Goal: Information Seeking & Learning: Learn about a topic

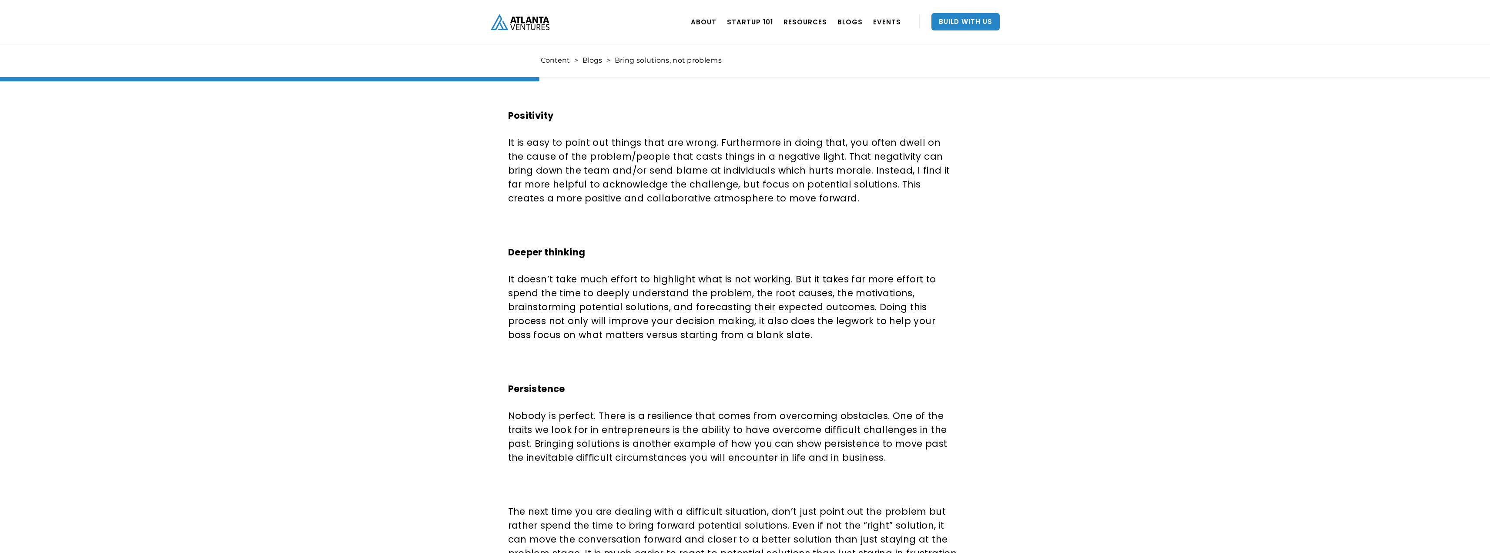
scroll to position [566, 0]
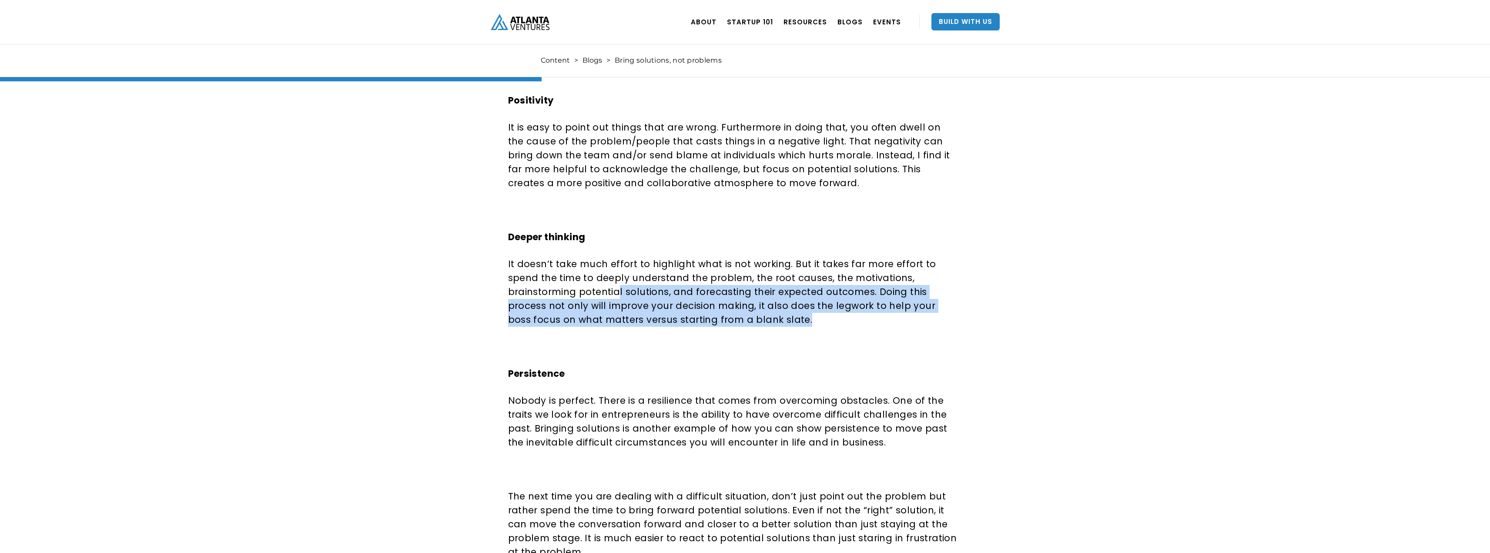
drag, startPoint x: 546, startPoint y: 288, endPoint x: 810, endPoint y: 316, distance: 265.6
click at [810, 316] on p "It doesn’t take much effort to highlight what is not working. But it takes far …" at bounding box center [733, 292] width 450 height 70
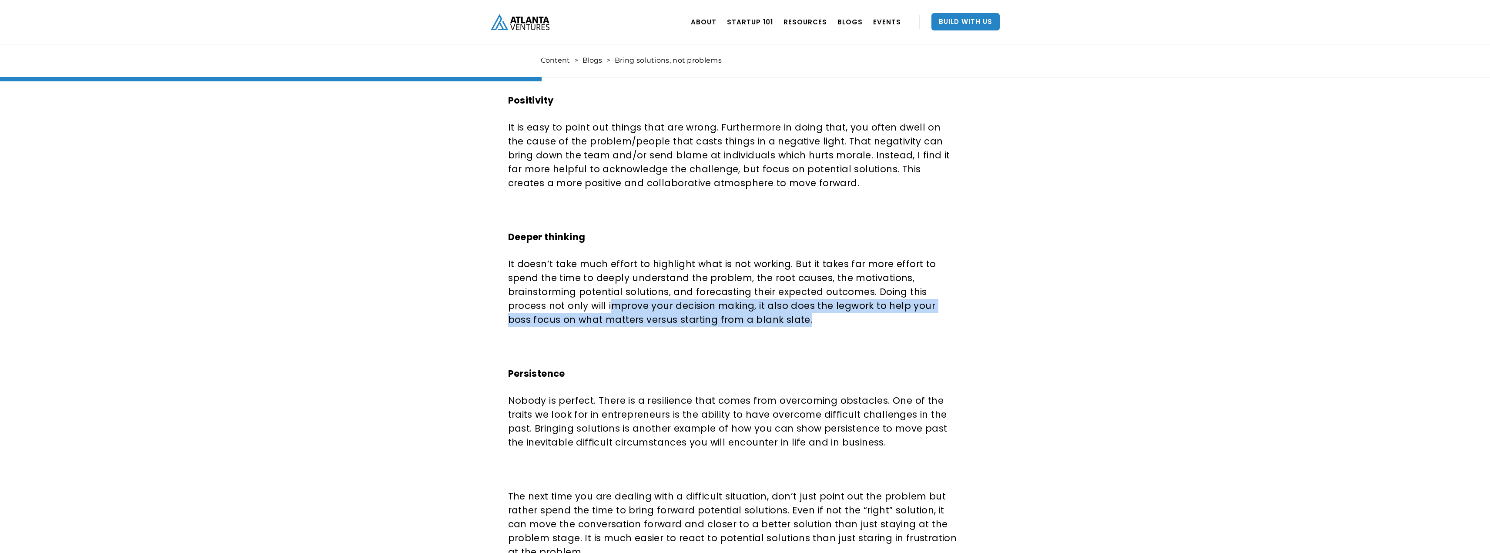
drag, startPoint x: 512, startPoint y: 301, endPoint x: 776, endPoint y: 317, distance: 264.9
click at [776, 317] on p "It doesn’t take much effort to highlight what is not working. But it takes far …" at bounding box center [733, 292] width 450 height 70
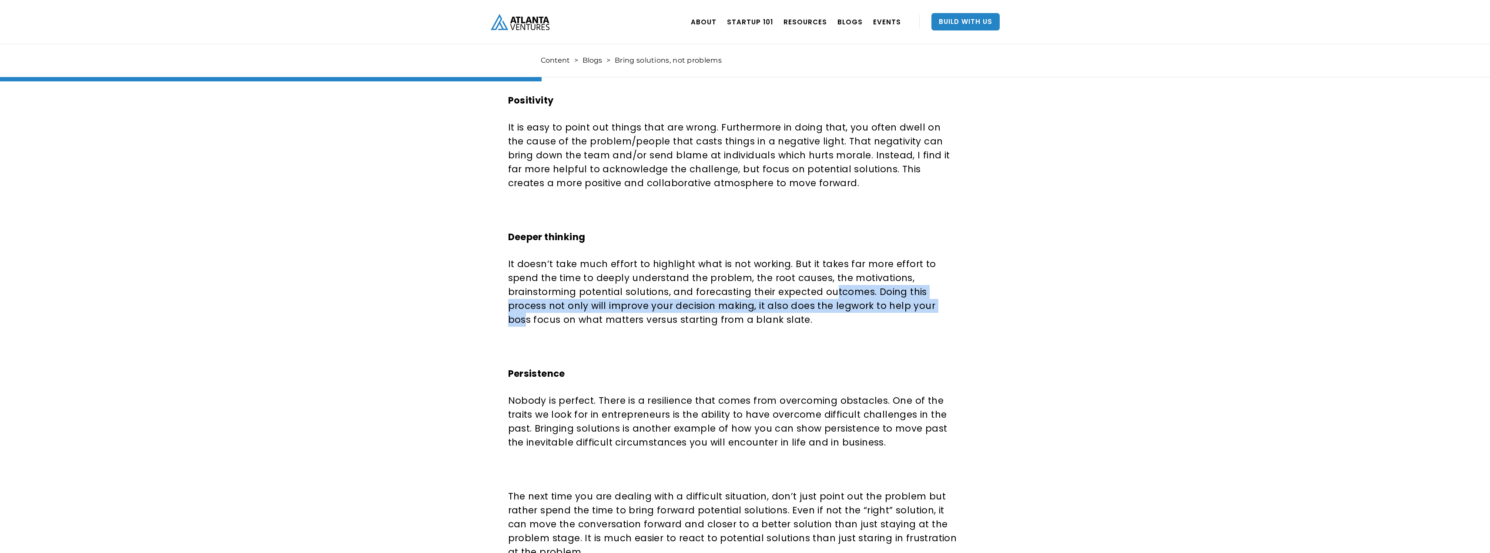
drag, startPoint x: 759, startPoint y: 294, endPoint x: 855, endPoint y: 309, distance: 97.3
click at [855, 309] on p "It doesn’t take much effort to highlight what is not working. But it takes far …" at bounding box center [733, 292] width 450 height 70
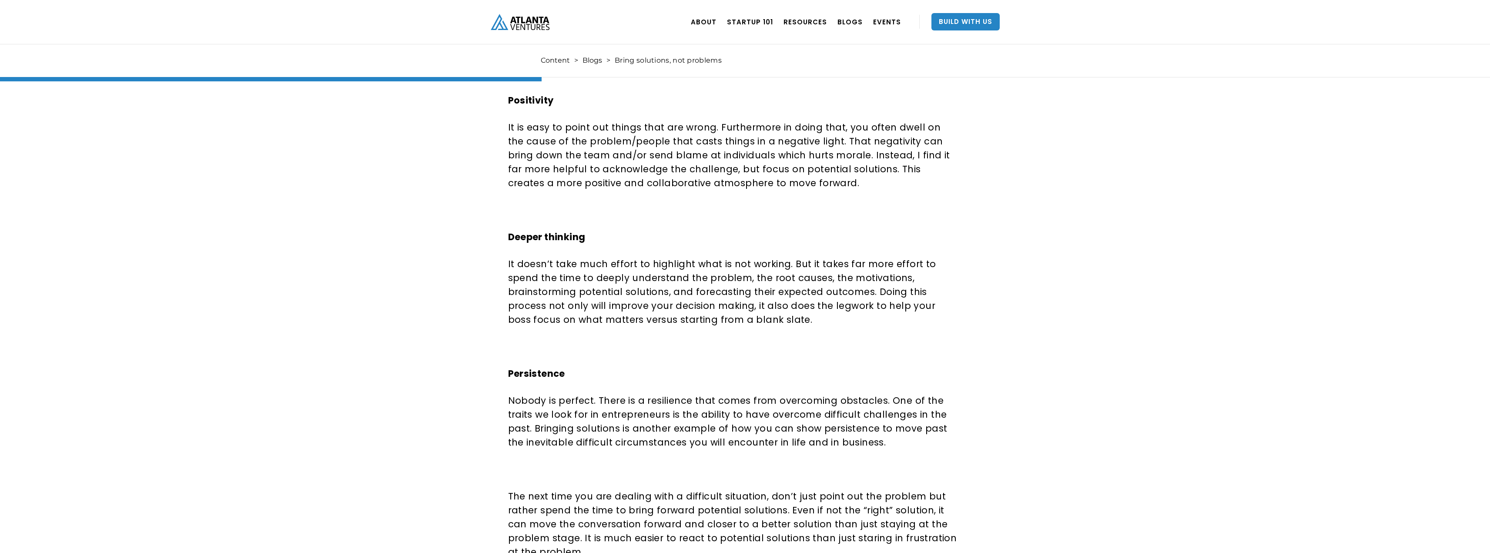
drag, startPoint x: 562, startPoint y: 311, endPoint x: 660, endPoint y: 312, distance: 98.3
click at [652, 312] on p "It doesn’t take much effort to highlight what is not working. But it takes far …" at bounding box center [733, 292] width 450 height 70
click at [668, 312] on p "It doesn’t take much effort to highlight what is not working. But it takes far …" at bounding box center [733, 292] width 450 height 70
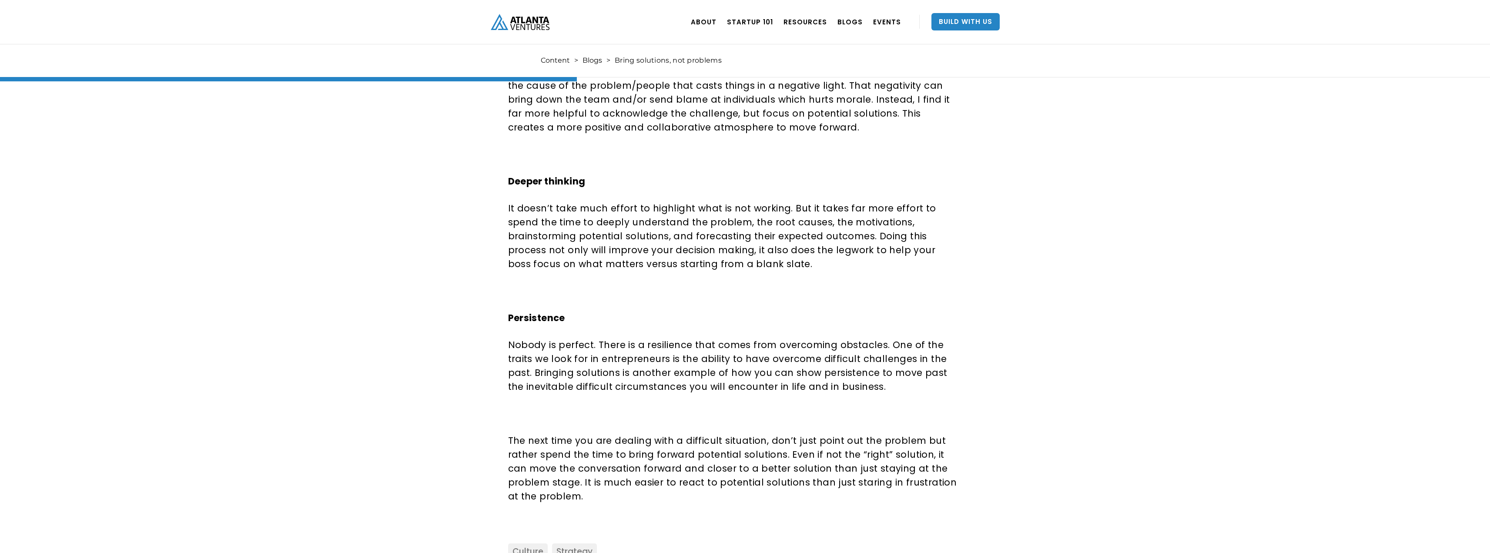
scroll to position [696, 0]
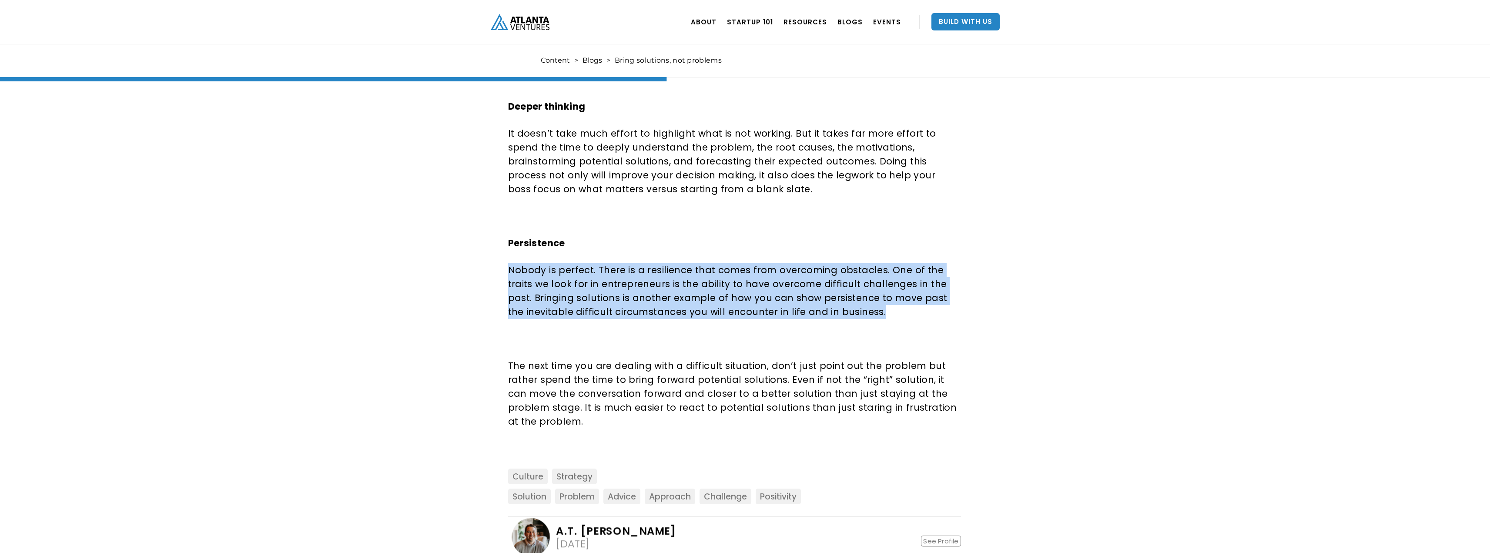
drag, startPoint x: 504, startPoint y: 268, endPoint x: 925, endPoint y: 310, distance: 423.2
click at [925, 310] on p "Nobody is perfect. There is a resilience that comes from overcoming obstacles. …" at bounding box center [733, 291] width 450 height 56
drag, startPoint x: 651, startPoint y: 270, endPoint x: 912, endPoint y: 310, distance: 264.5
click at [912, 310] on p "Nobody is perfect. There is a resilience that comes from overcoming obstacles. …" at bounding box center [733, 291] width 450 height 56
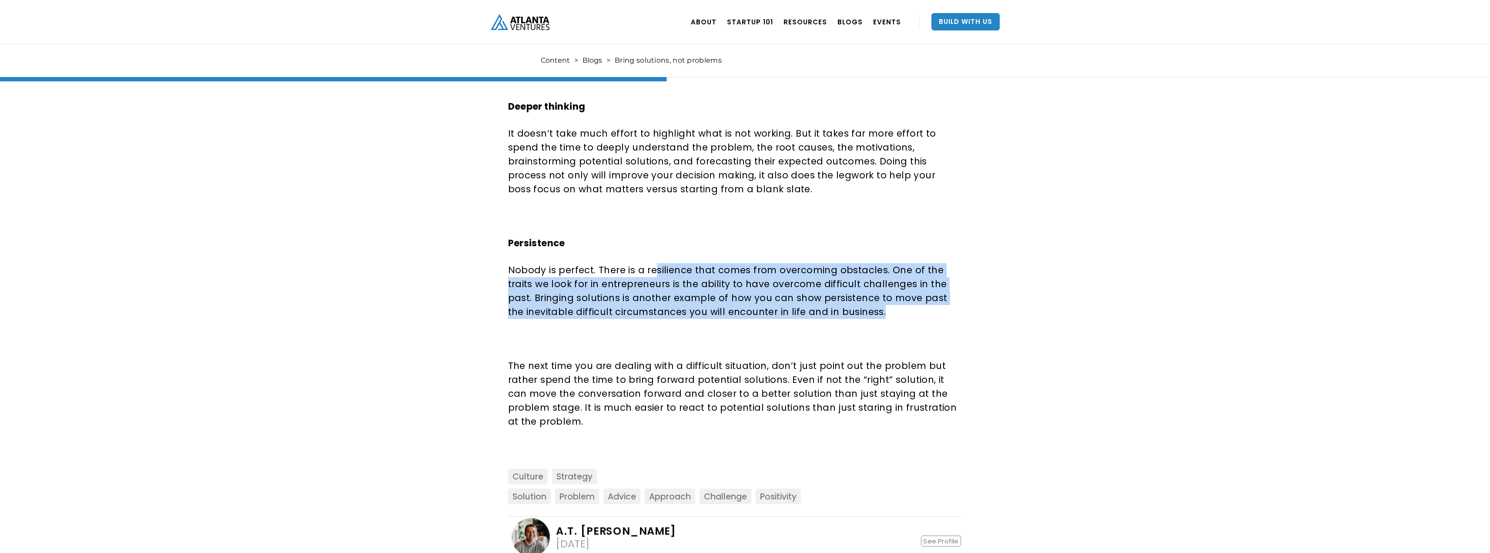
click at [912, 310] on p "Nobody is perfect. There is a resilience that comes from overcoming obstacles. …" at bounding box center [733, 291] width 450 height 56
drag, startPoint x: 474, startPoint y: 278, endPoint x: 847, endPoint y: 307, distance: 374.4
click at [847, 307] on p "Nobody is perfect. There is a resilience that comes from overcoming obstacles. …" at bounding box center [733, 291] width 450 height 56
drag, startPoint x: 693, startPoint y: 275, endPoint x: 931, endPoint y: 309, distance: 241.2
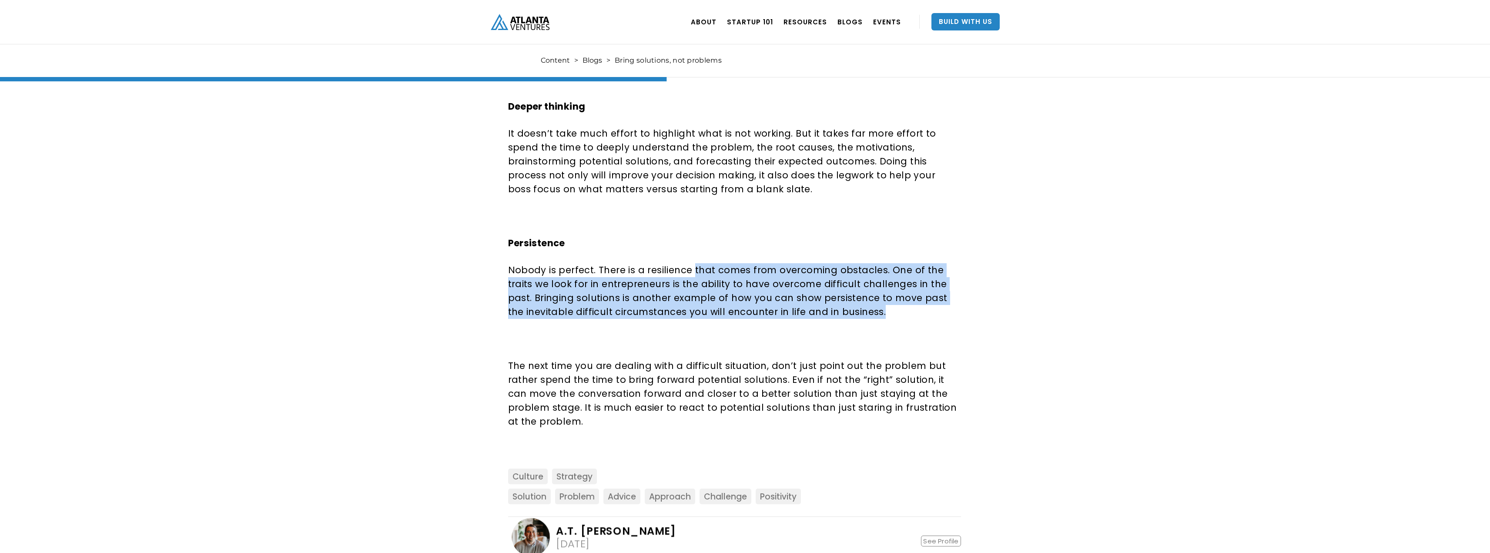
click at [931, 309] on p "Nobody is perfect. There is a resilience that comes from overcoming obstacles. …" at bounding box center [733, 291] width 450 height 56
drag, startPoint x: 799, startPoint y: 285, endPoint x: 935, endPoint y: 310, distance: 138.0
click at [935, 310] on p "Nobody is perfect. There is a resilience that comes from overcoming obstacles. …" at bounding box center [733, 291] width 450 height 56
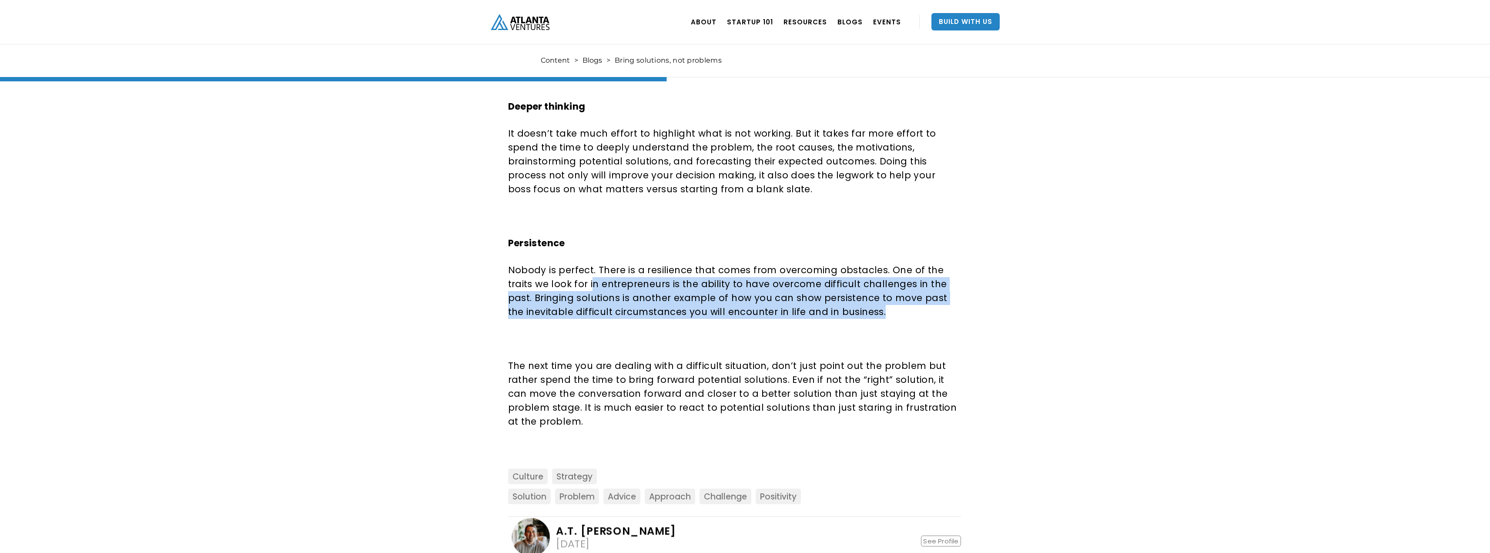
drag, startPoint x: 592, startPoint y: 281, endPoint x: 931, endPoint y: 312, distance: 340.3
click at [931, 312] on p "Nobody is perfect. There is a resilience that comes from overcoming obstacles. …" at bounding box center [733, 291] width 450 height 56
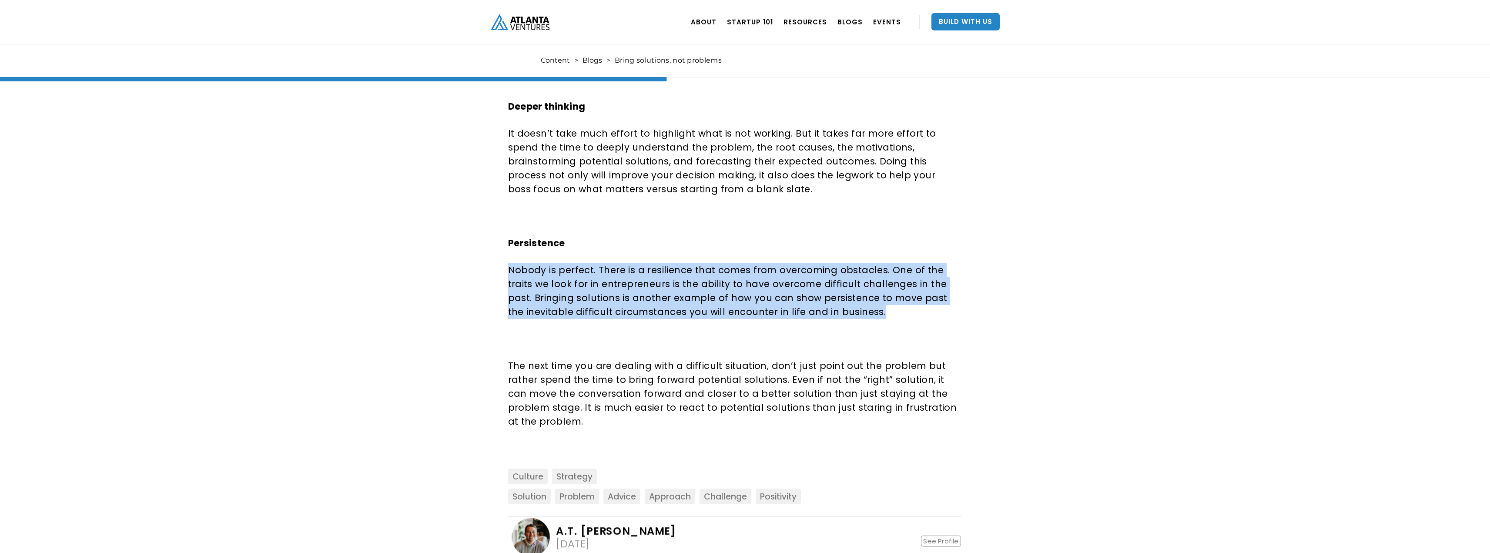
drag, startPoint x: 947, startPoint y: 311, endPoint x: 452, endPoint y: 265, distance: 496.7
drag, startPoint x: 523, startPoint y: 272, endPoint x: 866, endPoint y: 312, distance: 345.5
click at [866, 312] on p "Nobody is perfect. There is a resilience that comes from overcoming obstacles. …" at bounding box center [733, 291] width 450 height 56
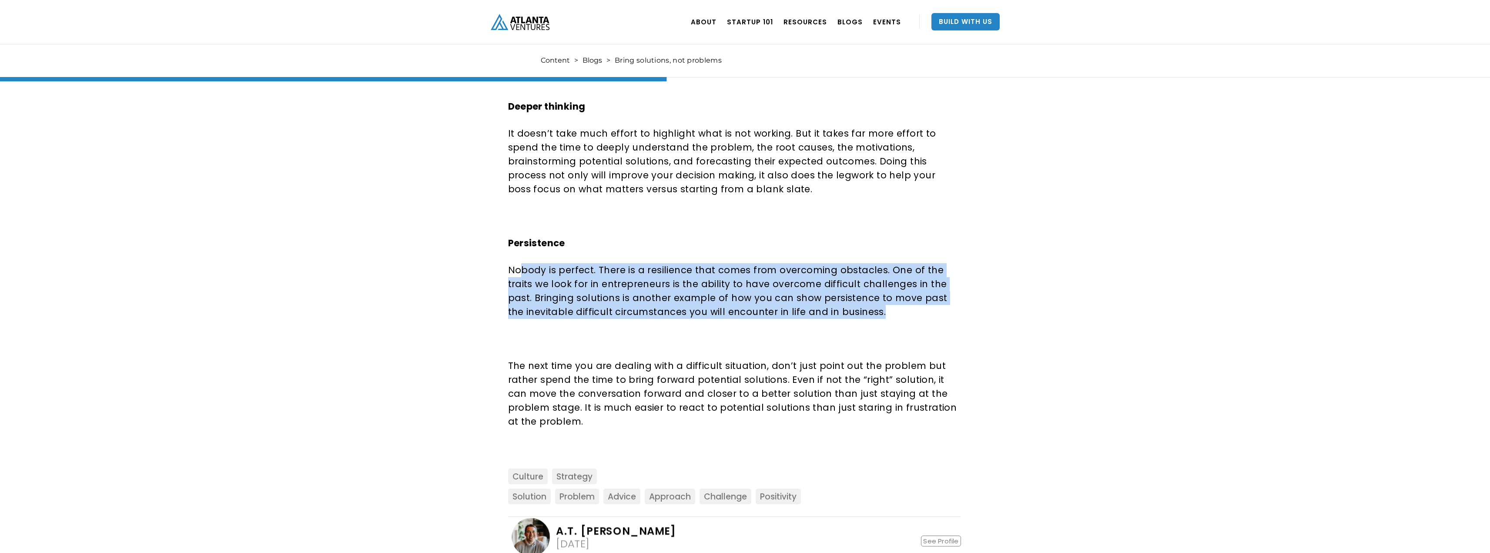
click at [866, 312] on p "Nobody is perfect. There is a resilience that comes from overcoming obstacles. …" at bounding box center [733, 291] width 450 height 56
drag, startPoint x: 906, startPoint y: 311, endPoint x: 501, endPoint y: 271, distance: 407.5
drag, startPoint x: 477, startPoint y: 271, endPoint x: 961, endPoint y: 307, distance: 486.0
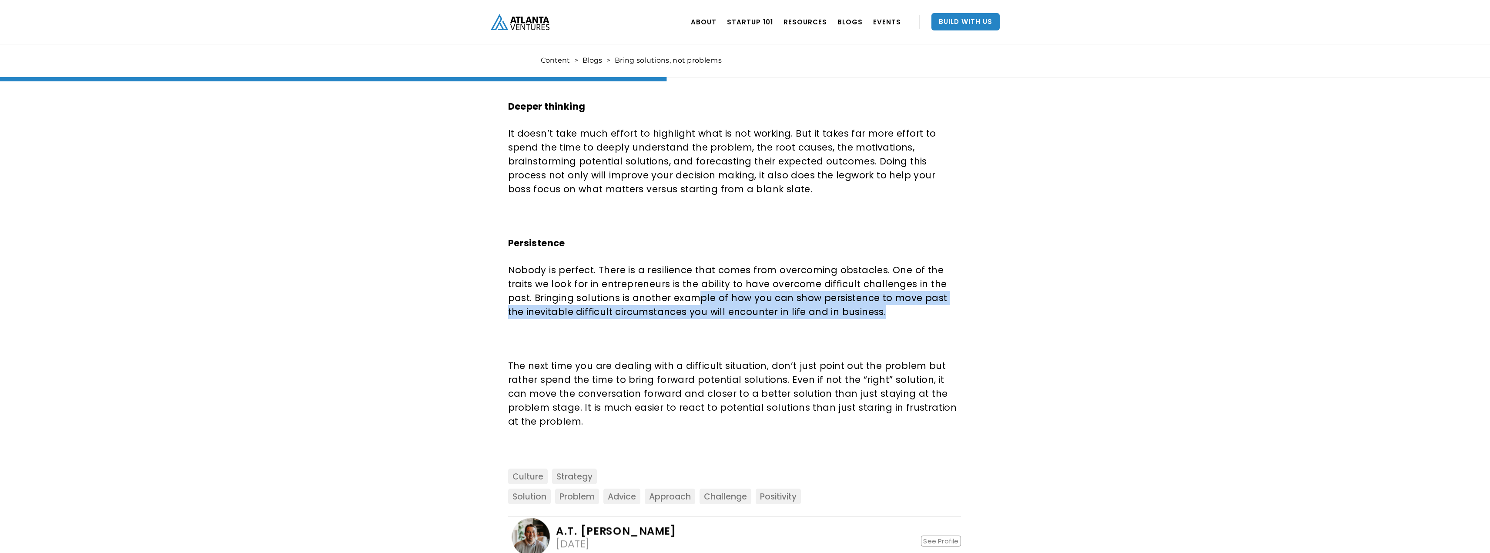
drag, startPoint x: 973, startPoint y: 308, endPoint x: 605, endPoint y: 282, distance: 368.5
click at [605, 282] on p "Nobody is perfect. There is a resilience that comes from overcoming obstacles. …" at bounding box center [733, 291] width 450 height 56
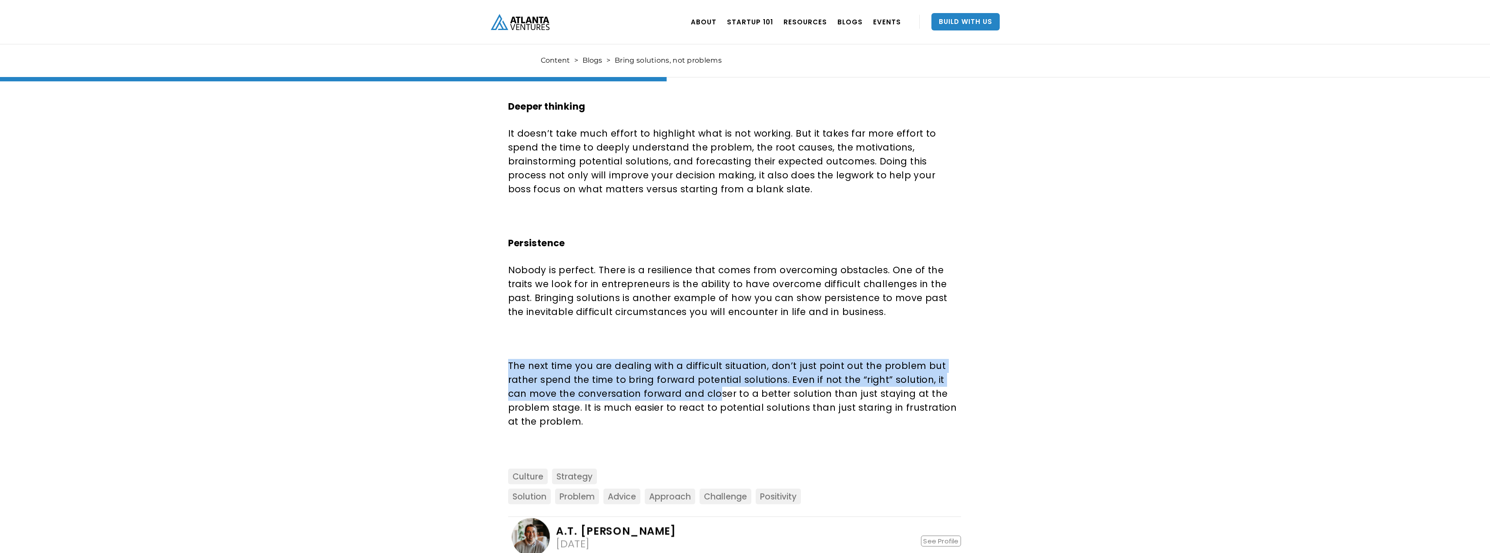
drag, startPoint x: 499, startPoint y: 367, endPoint x: 696, endPoint y: 387, distance: 198.6
click at [696, 387] on p "The next time you are dealing with a difficult situation, don’t just point out …" at bounding box center [733, 394] width 450 height 70
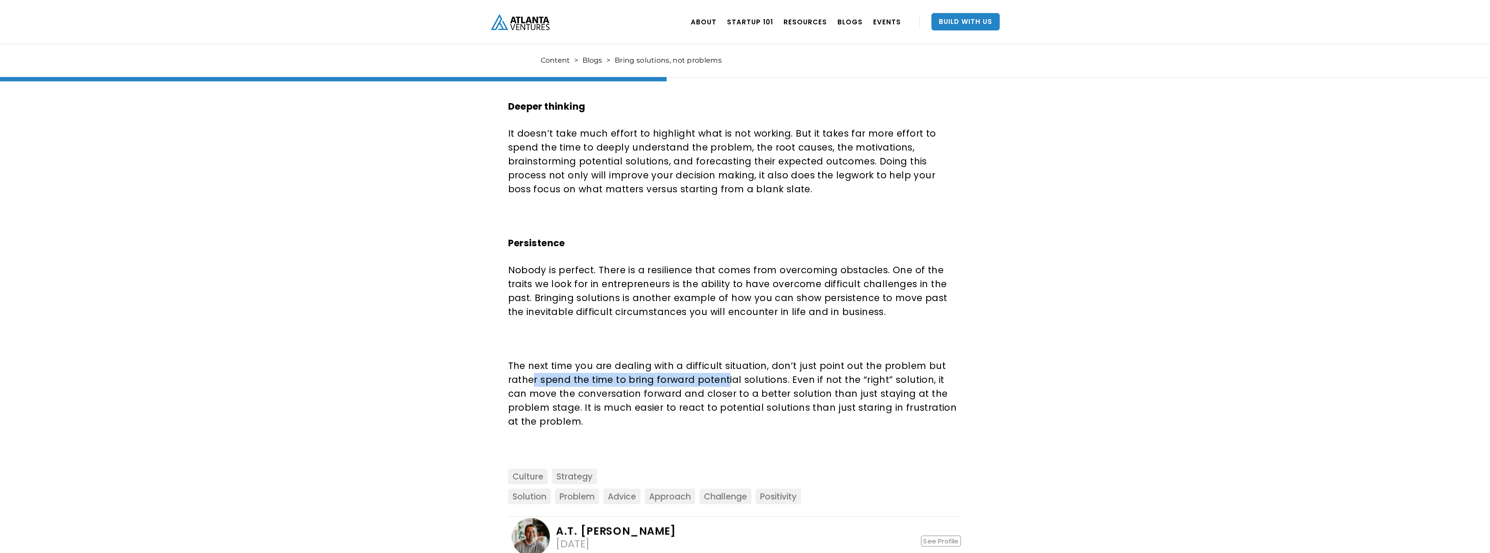
drag, startPoint x: 552, startPoint y: 374, endPoint x: 760, endPoint y: 374, distance: 208.4
click at [750, 374] on p "The next time you are dealing with a difficult situation, don’t just point out …" at bounding box center [733, 394] width 450 height 70
click at [760, 374] on p "The next time you are dealing with a difficult situation, don’t just point out …" at bounding box center [733, 394] width 450 height 70
drag, startPoint x: 780, startPoint y: 362, endPoint x: 887, endPoint y: 381, distance: 109.1
click at [887, 381] on p "The next time you are dealing with a difficult situation, don’t just point out …" at bounding box center [733, 394] width 450 height 70
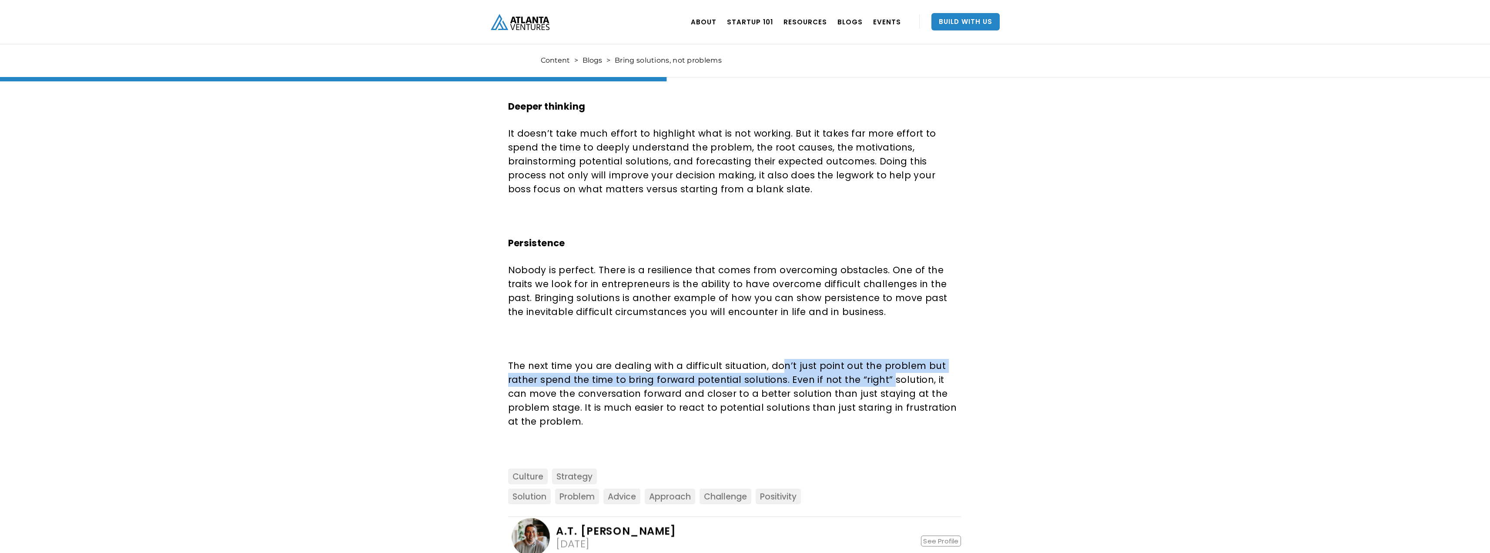
click at [887, 381] on p "The next time you are dealing with a difficult situation, don’t just point out …" at bounding box center [733, 394] width 450 height 70
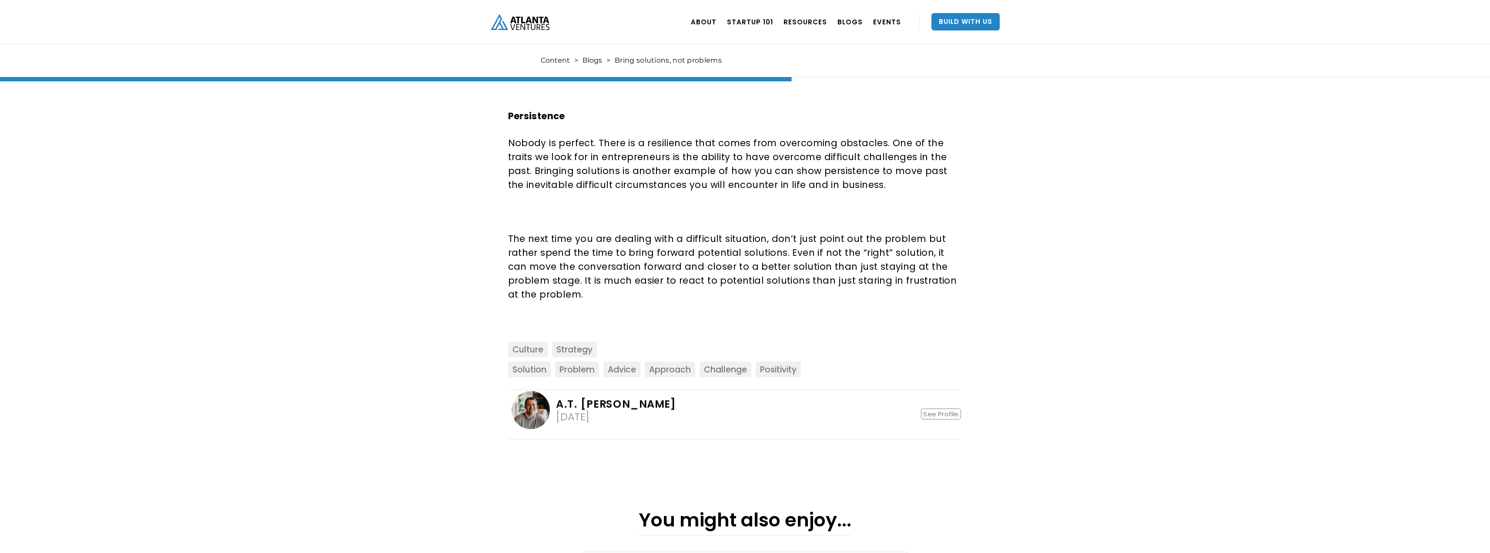
scroll to position [827, 0]
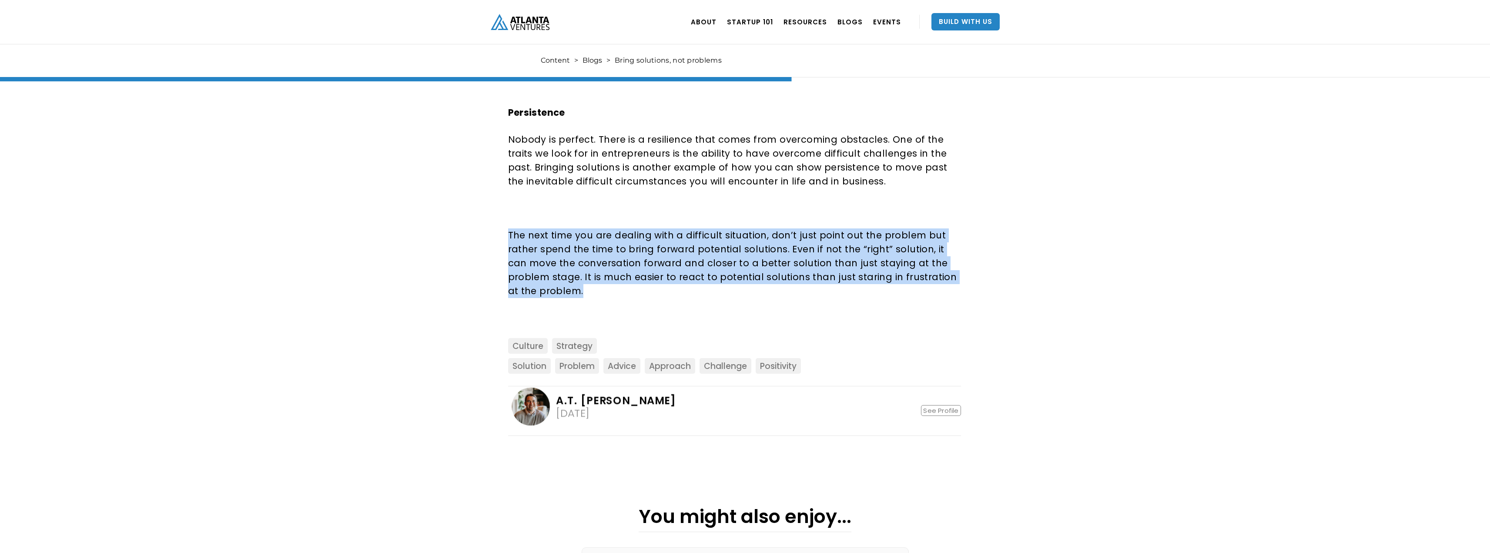
drag, startPoint x: 488, startPoint y: 228, endPoint x: 755, endPoint y: 293, distance: 275.3
click at [755, 293] on p "The next time you are dealing with a difficult situation, don’t just point out …" at bounding box center [733, 263] width 450 height 70
drag, startPoint x: 827, startPoint y: 249, endPoint x: 964, endPoint y: 290, distance: 142.9
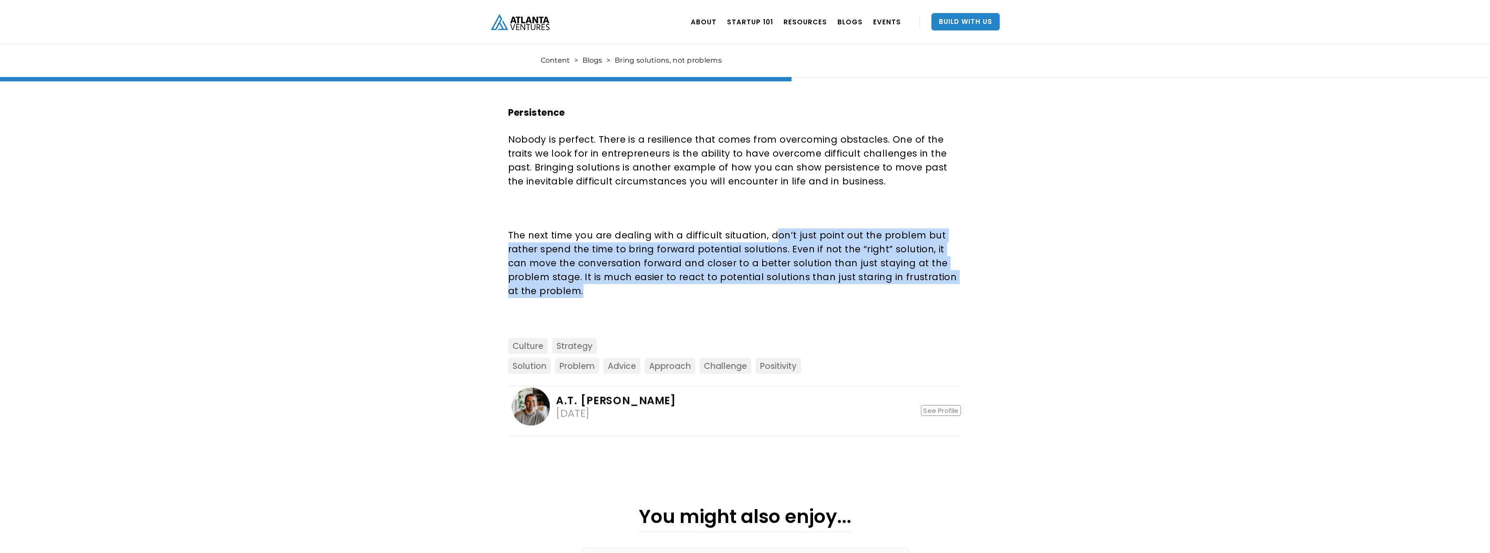
drag, startPoint x: 617, startPoint y: 243, endPoint x: 912, endPoint y: 281, distance: 297.9
click at [912, 281] on p "The next time you are dealing with a difficult situation, don’t just point out …" at bounding box center [733, 263] width 450 height 70
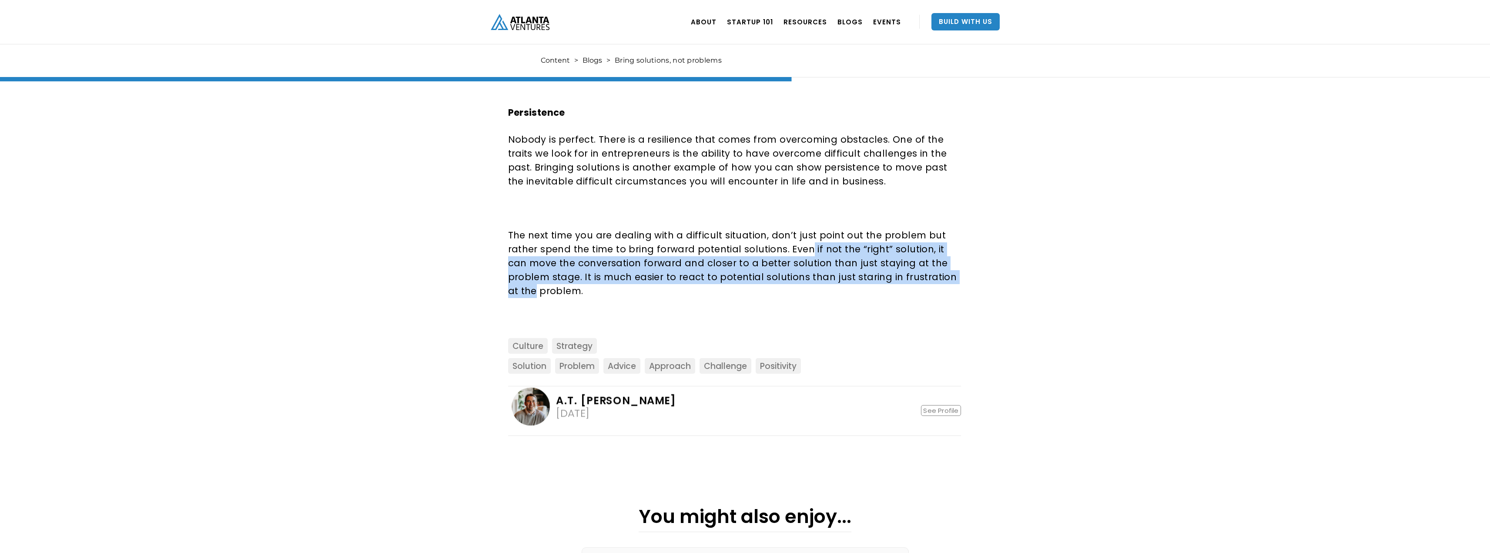
drag, startPoint x: 804, startPoint y: 247, endPoint x: 958, endPoint y: 273, distance: 156.6
drag, startPoint x: 546, startPoint y: 251, endPoint x: 849, endPoint y: 293, distance: 306.0
click at [849, 293] on p "The next time you are dealing with a difficult situation, don’t just point out …" at bounding box center [733, 263] width 450 height 70
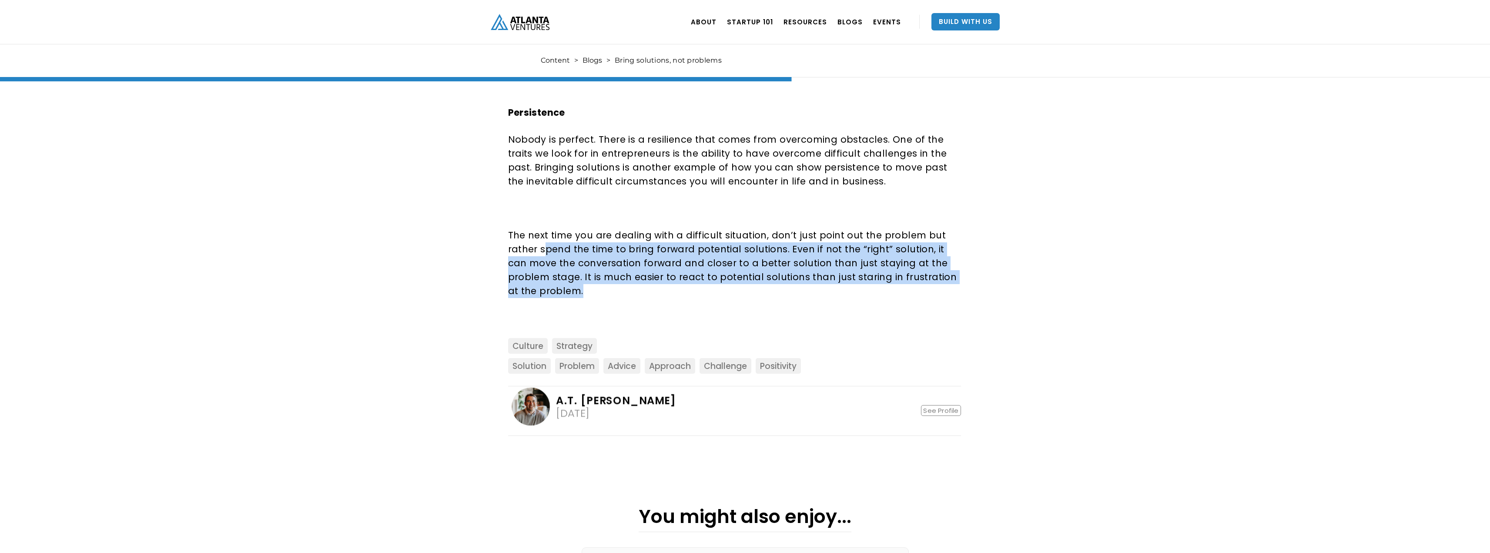
click at [849, 293] on p "The next time you are dealing with a difficult situation, don’t just point out …" at bounding box center [733, 263] width 450 height 70
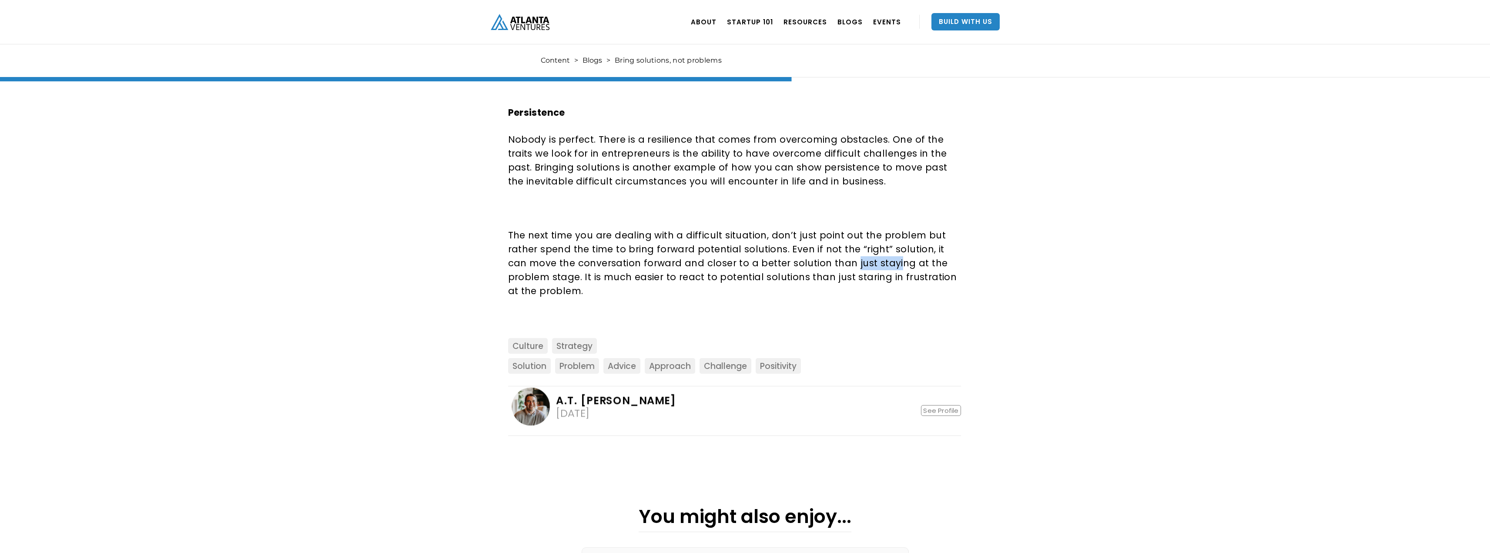
drag, startPoint x: 827, startPoint y: 264, endPoint x: 885, endPoint y: 269, distance: 58.1
click at [885, 269] on p "The next time you are dealing with a difficult situation, don’t just point out …" at bounding box center [733, 263] width 450 height 70
drag, startPoint x: 459, startPoint y: 271, endPoint x: 804, endPoint y: 281, distance: 345.1
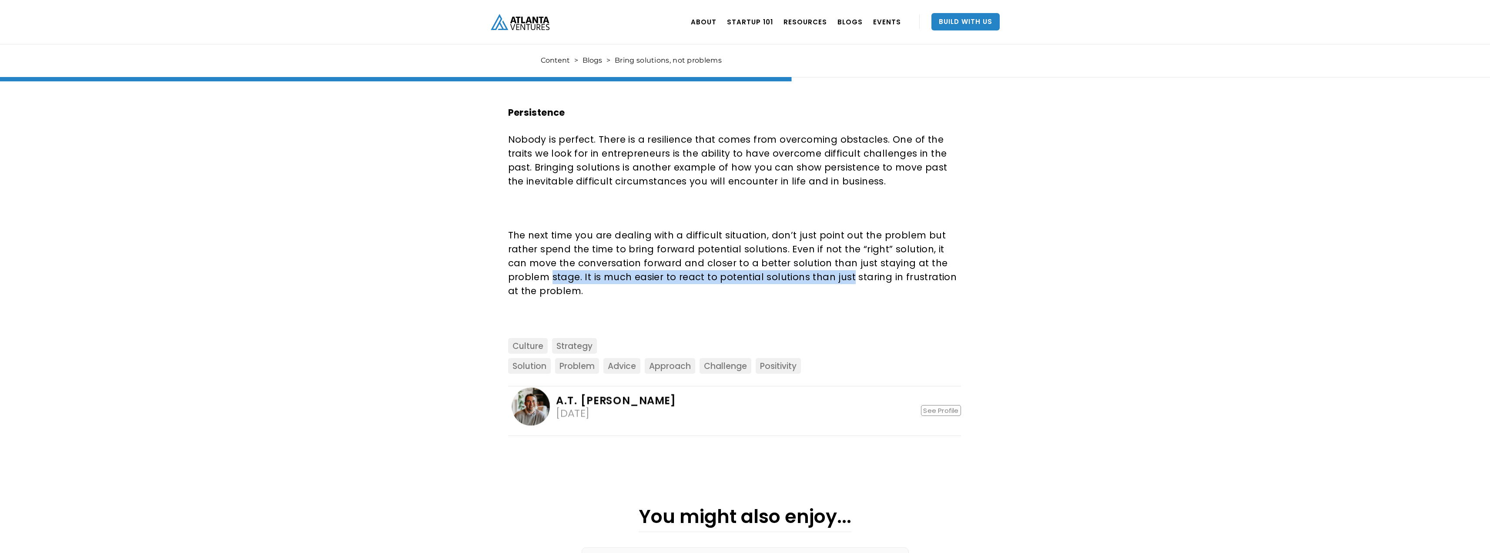
click at [804, 281] on p "The next time you are dealing with a difficult situation, don’t just point out …" at bounding box center [733, 263] width 450 height 70
drag, startPoint x: 714, startPoint y: 271, endPoint x: 889, endPoint y: 275, distance: 174.5
click at [887, 275] on p "The next time you are dealing with a difficult situation, don’t just point out …" at bounding box center [733, 263] width 450 height 70
click at [889, 275] on p "The next time you are dealing with a difficult situation, don’t just point out …" at bounding box center [733, 263] width 450 height 70
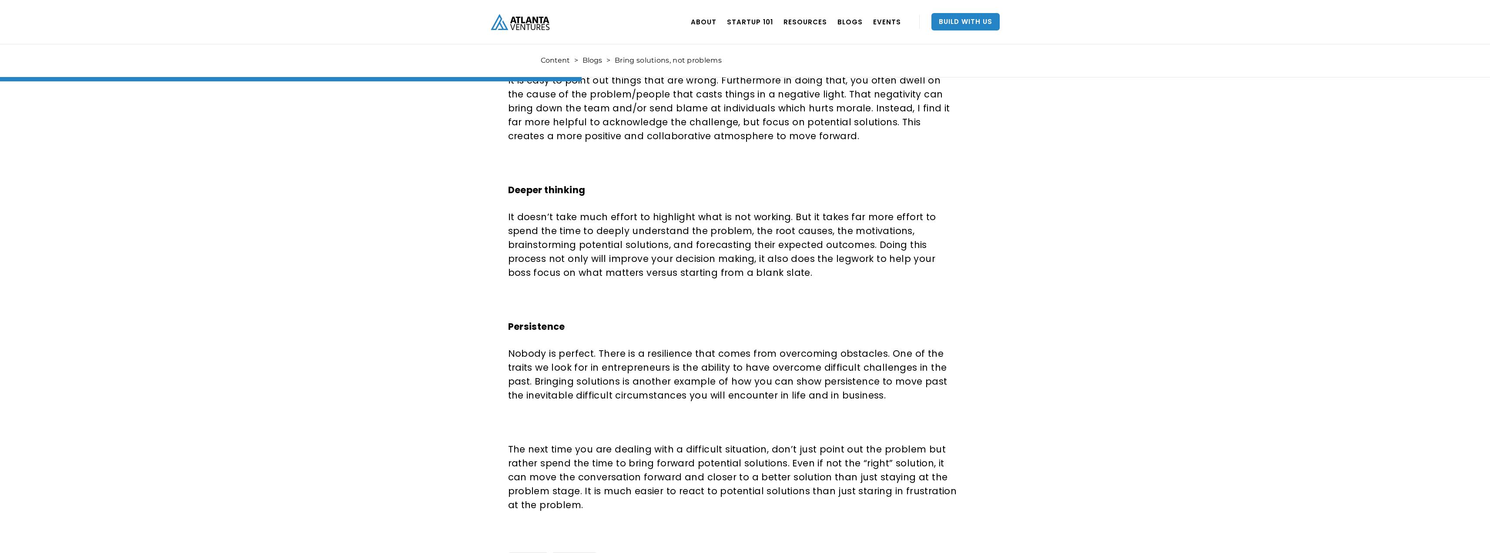
scroll to position [609, 0]
